Goal: Find specific page/section: Find specific page/section

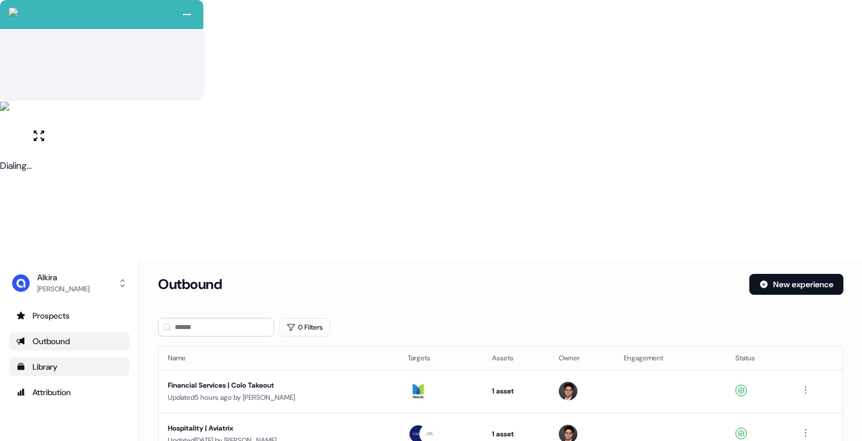
click at [67, 361] on div "Library" at bounding box center [69, 367] width 106 height 12
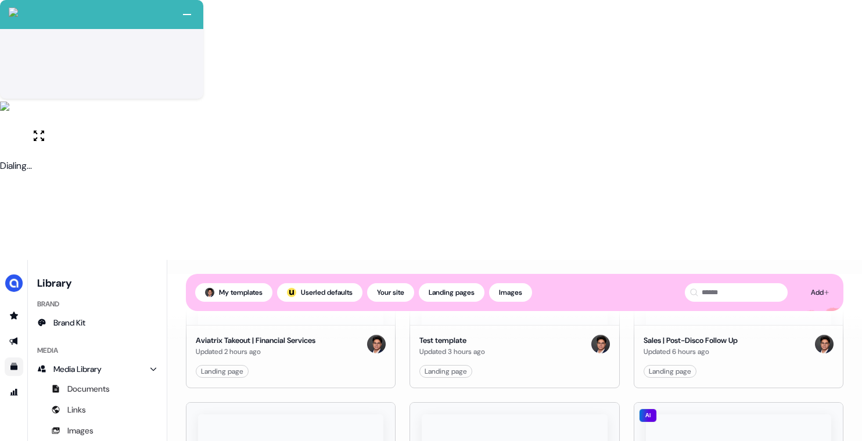
scroll to position [837, 0]
